Goal: Task Accomplishment & Management: Manage account settings

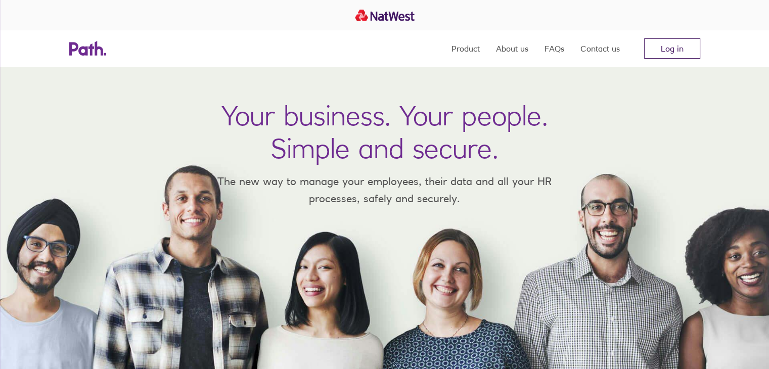
click at [587, 44] on link "Log in" at bounding box center [672, 48] width 56 height 20
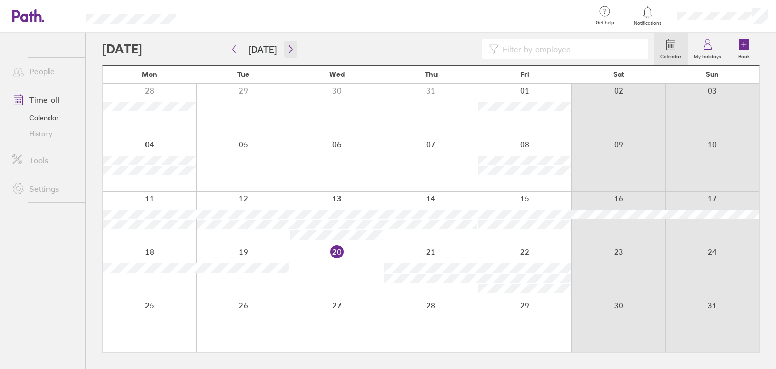
click at [289, 45] on icon "button" at bounding box center [291, 49] width 8 height 8
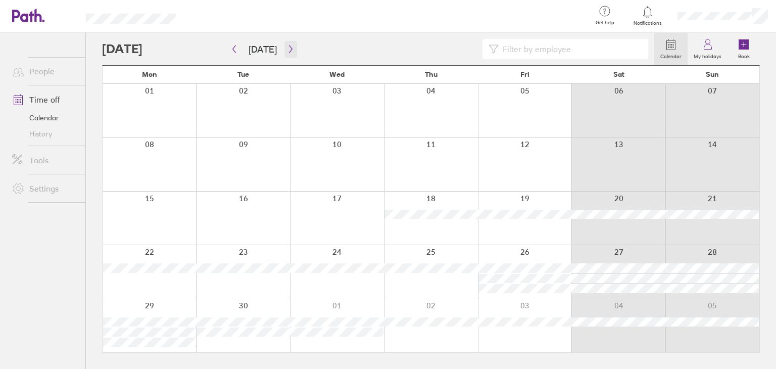
click at [289, 45] on icon "button" at bounding box center [291, 49] width 8 height 8
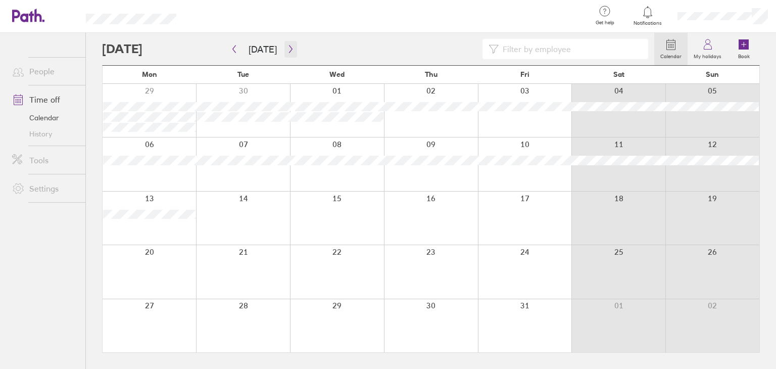
click at [289, 45] on icon "button" at bounding box center [291, 49] width 8 height 8
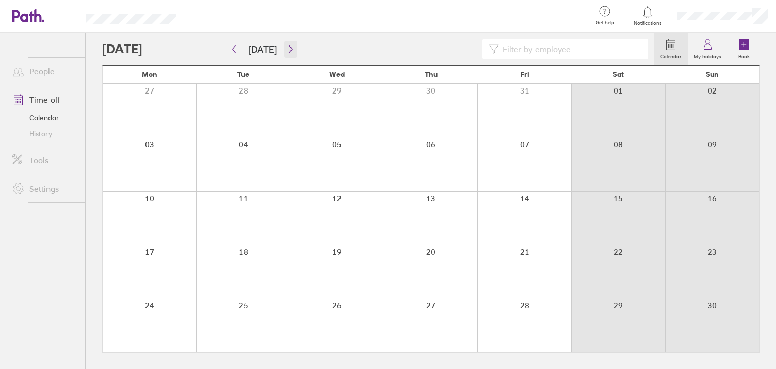
click at [289, 45] on icon "button" at bounding box center [291, 49] width 8 height 8
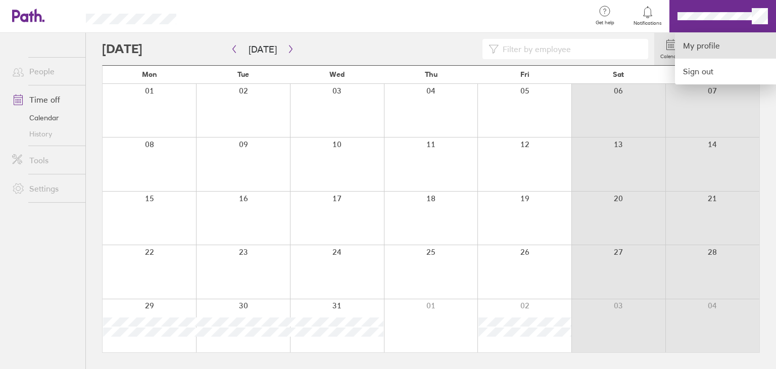
click at [718, 48] on link "My profile" at bounding box center [725, 46] width 101 height 26
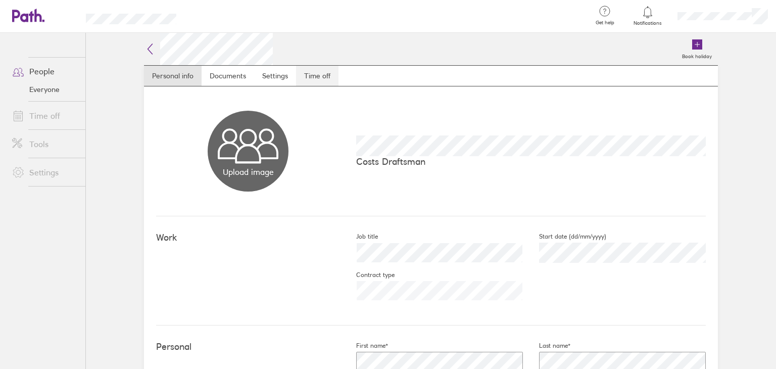
click at [306, 74] on link "Time off" at bounding box center [317, 76] width 42 height 20
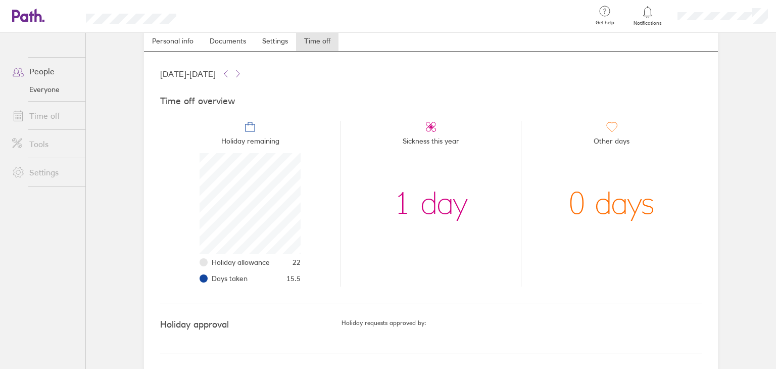
scroll to position [34, 0]
